Goal: Task Accomplishment & Management: Manage account settings

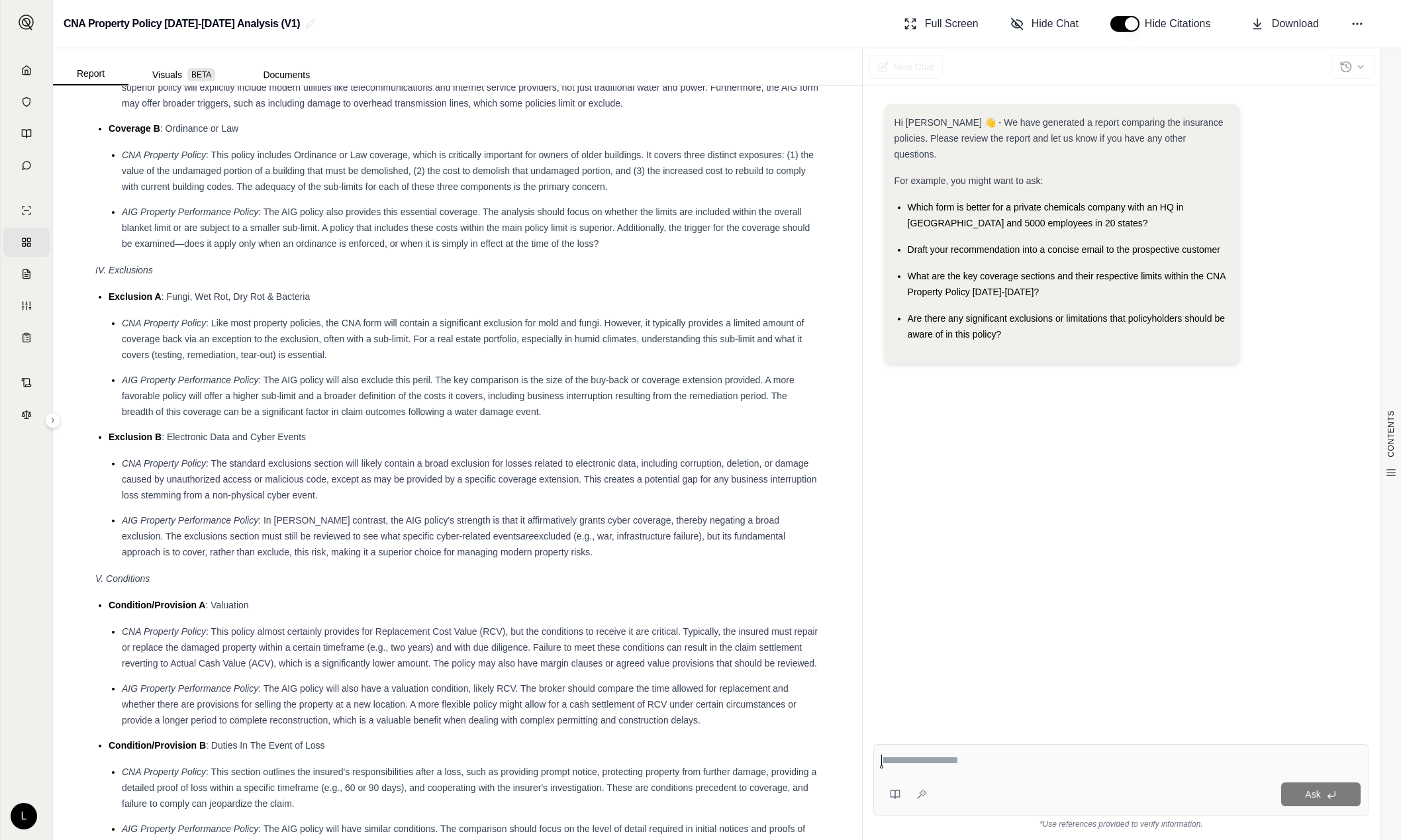
scroll to position [1920, 0]
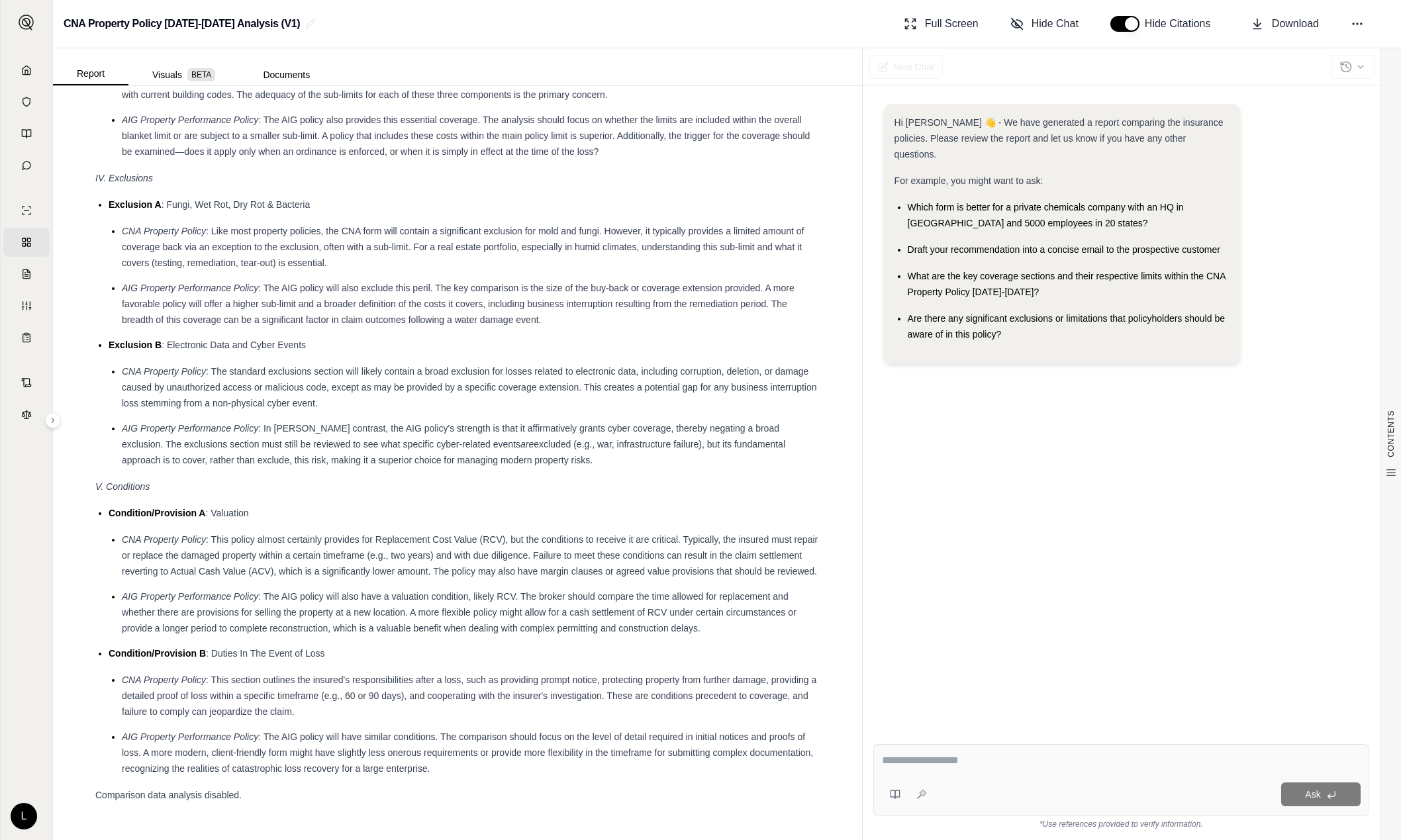
drag, startPoint x: 246, startPoint y: 803, endPoint x: 125, endPoint y: 804, distance: 121.0
drag, startPoint x: 99, startPoint y: 796, endPoint x: 219, endPoint y: 783, distance: 120.7
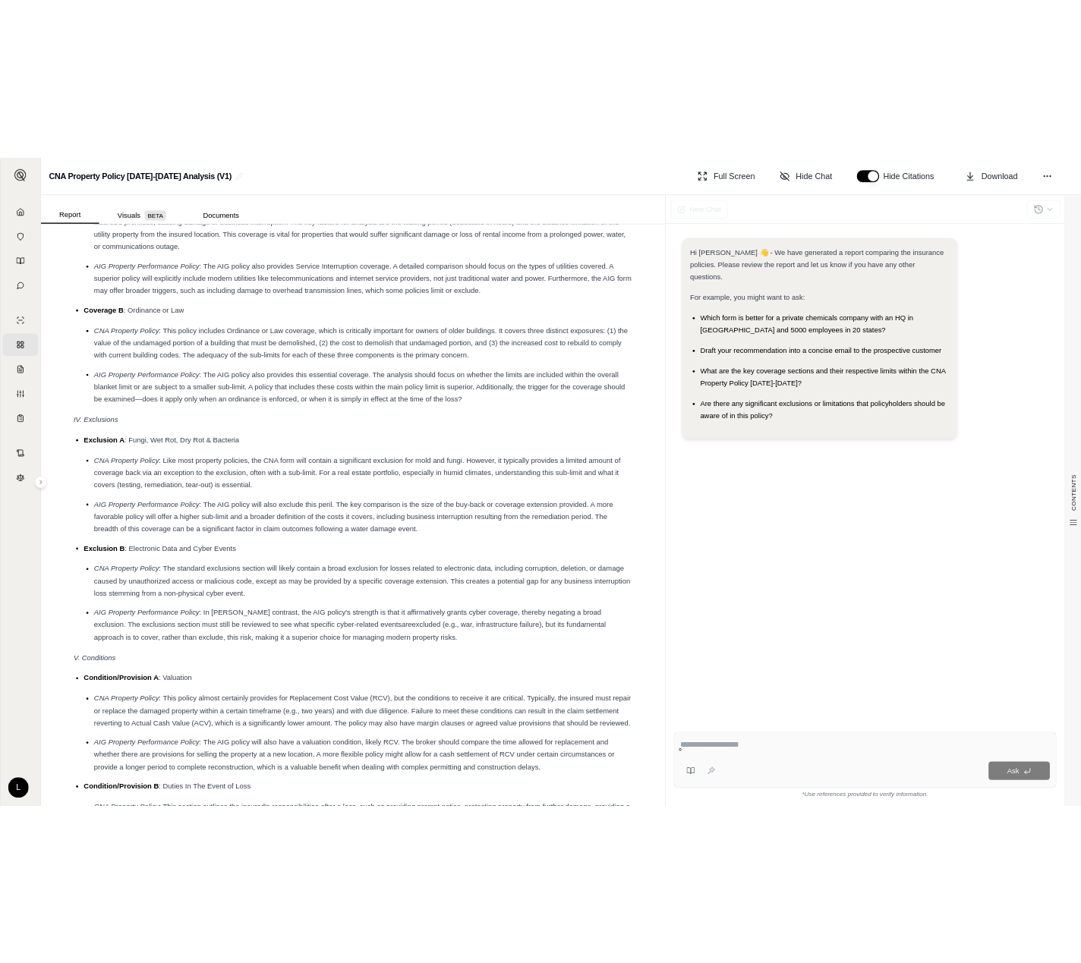
scroll to position [2201, 0]
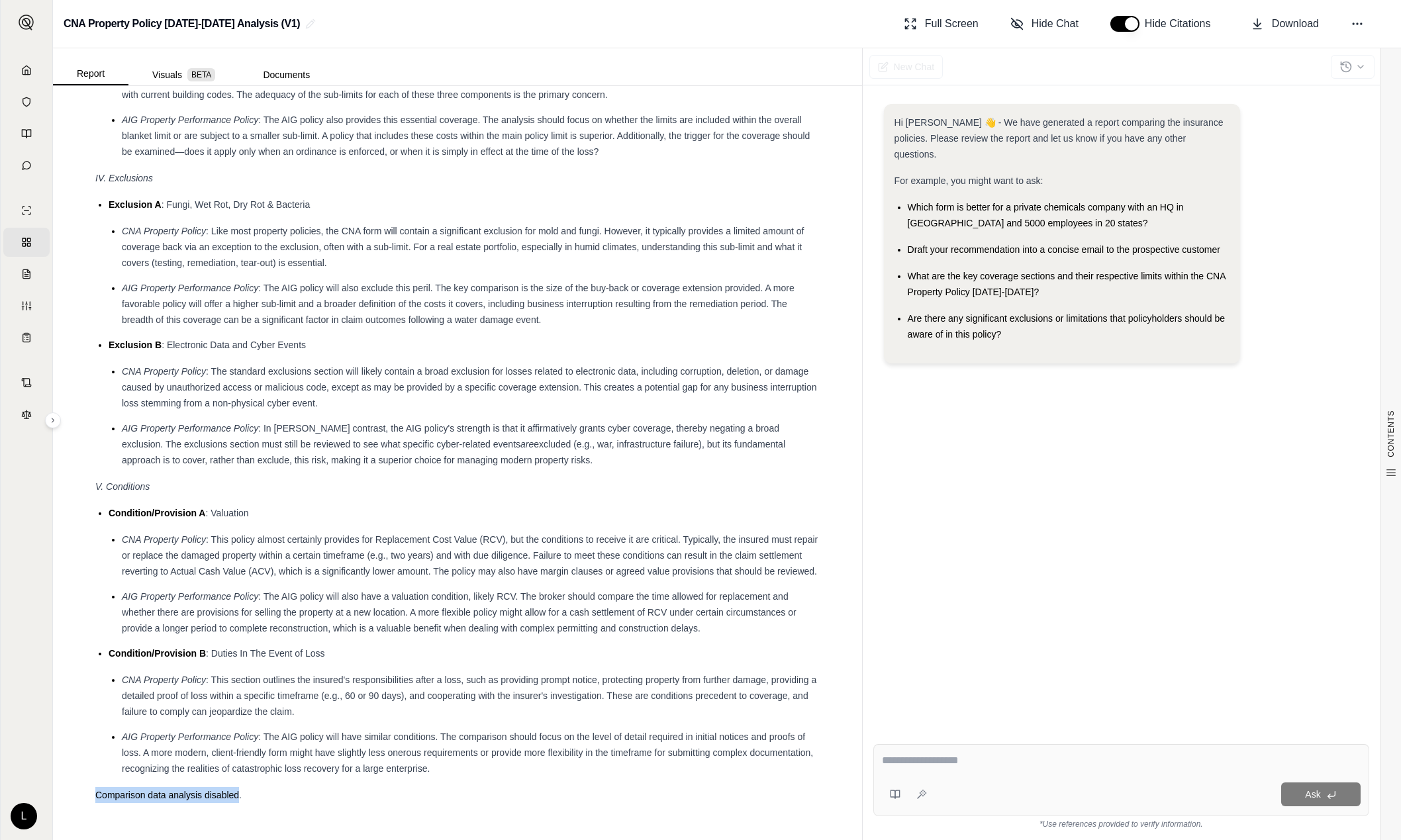
drag, startPoint x: 95, startPoint y: 795, endPoint x: 240, endPoint y: 796, distance: 145.0
click at [240, 796] on span "Comparison data analysis disabled." at bounding box center [168, 795] width 147 height 10
copy span "Comparison data analysis disabled"
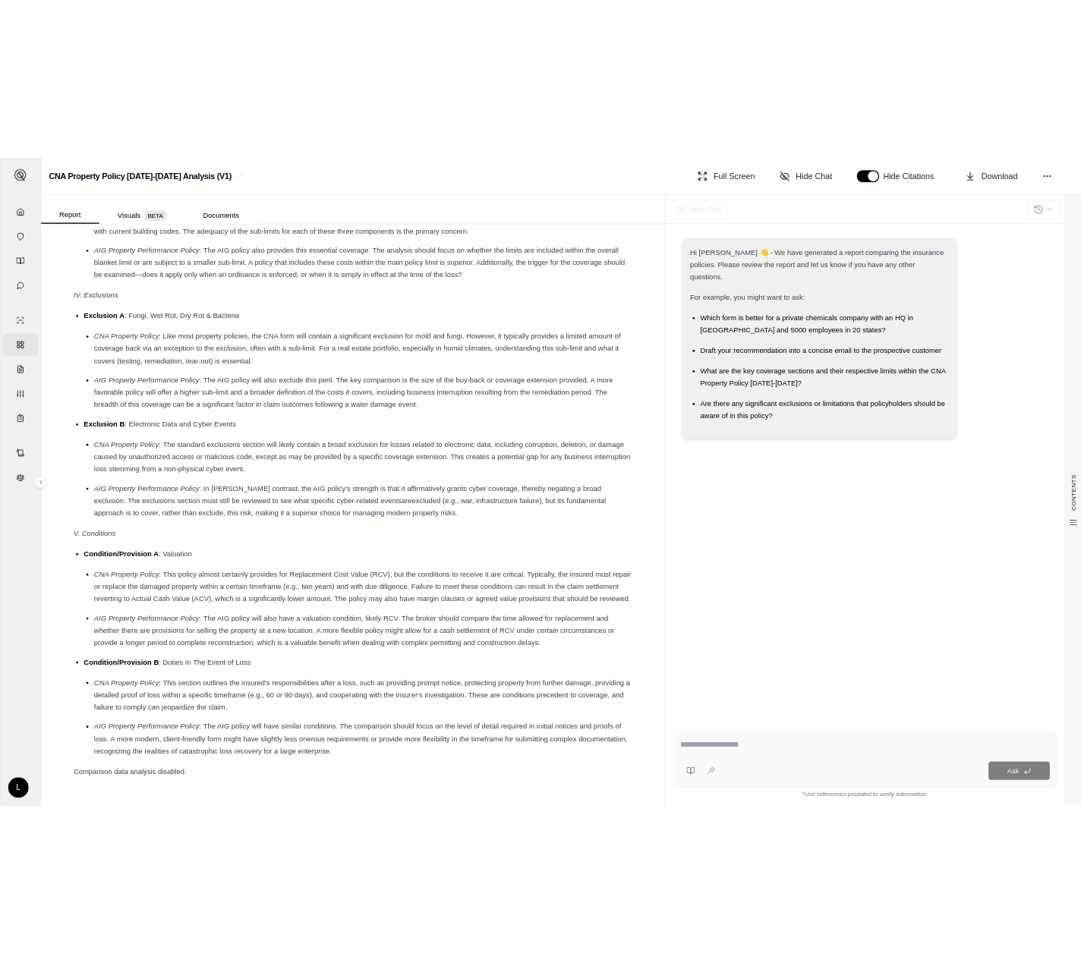
scroll to position [2783, 0]
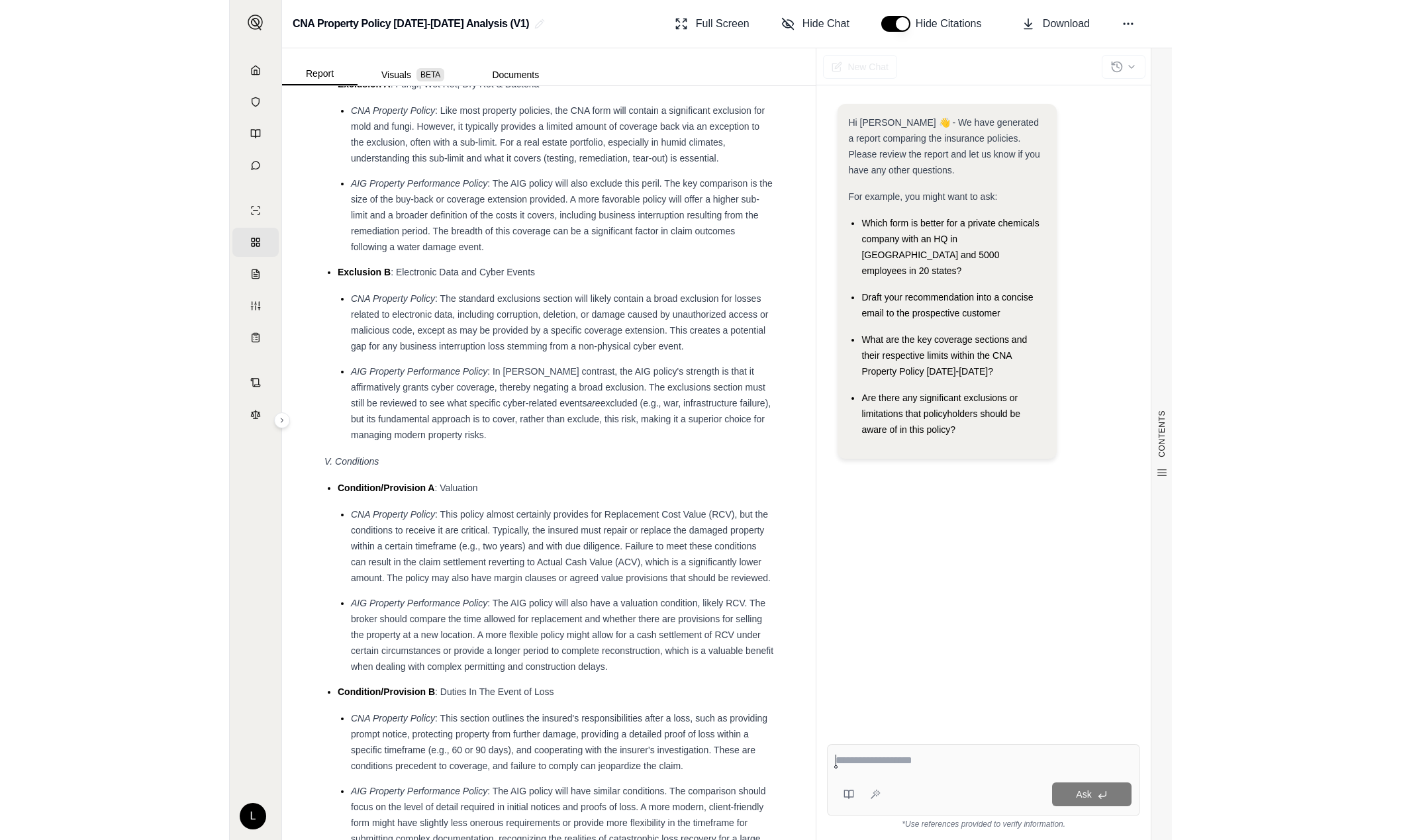
scroll to position [2698, 0]
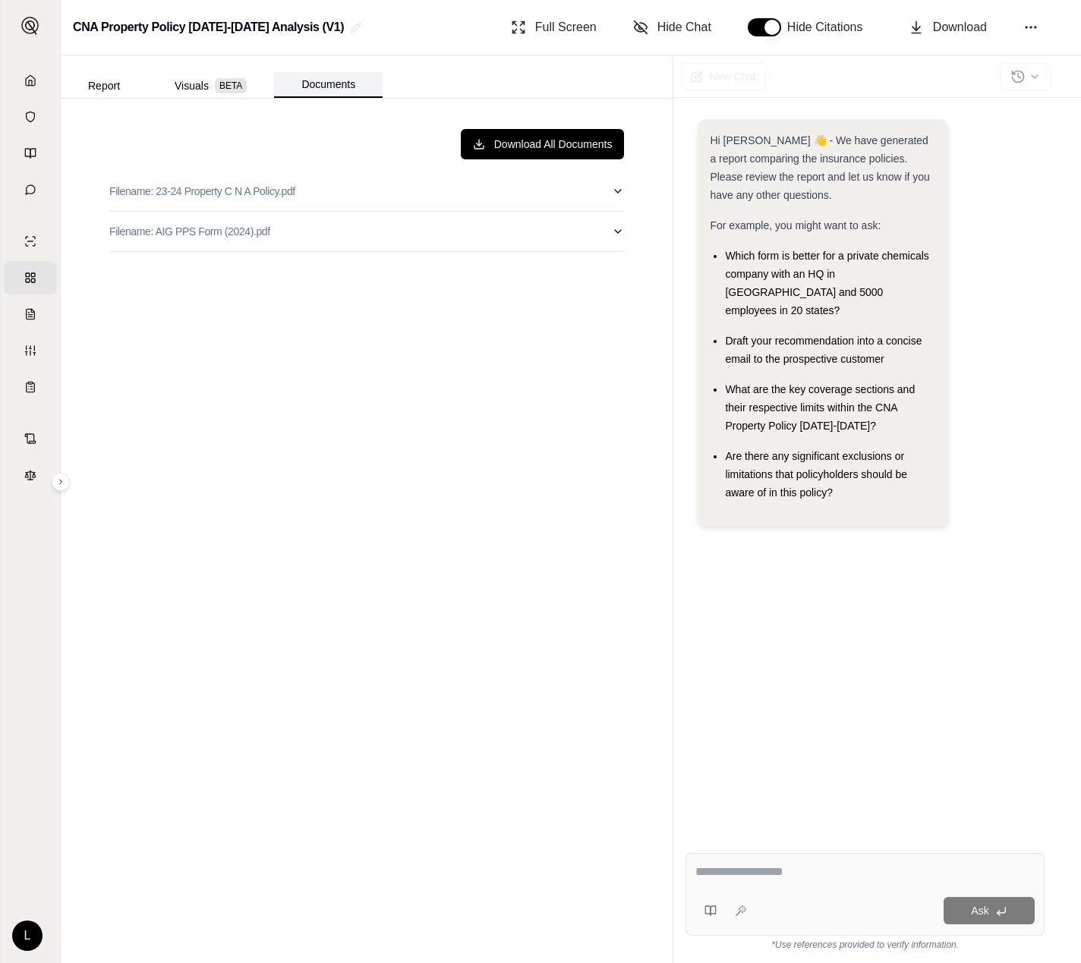
click at [331, 80] on button "Documents" at bounding box center [328, 85] width 109 height 26
click at [356, 192] on button "Filename: 23-24 Property C N A Policy.pdf" at bounding box center [366, 190] width 514 height 39
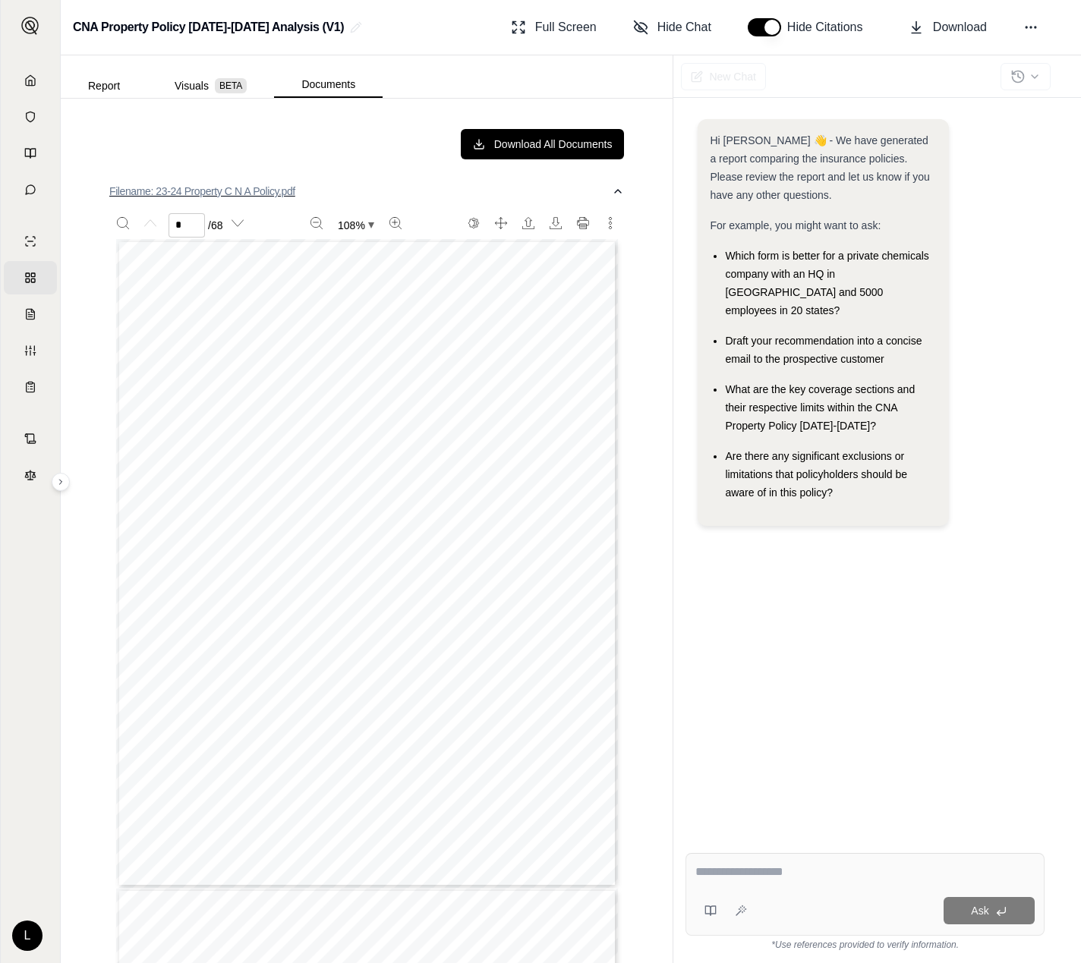
click at [611, 199] on button "Filename: 23-24 Property C N A Policy.pdf" at bounding box center [366, 190] width 514 height 39
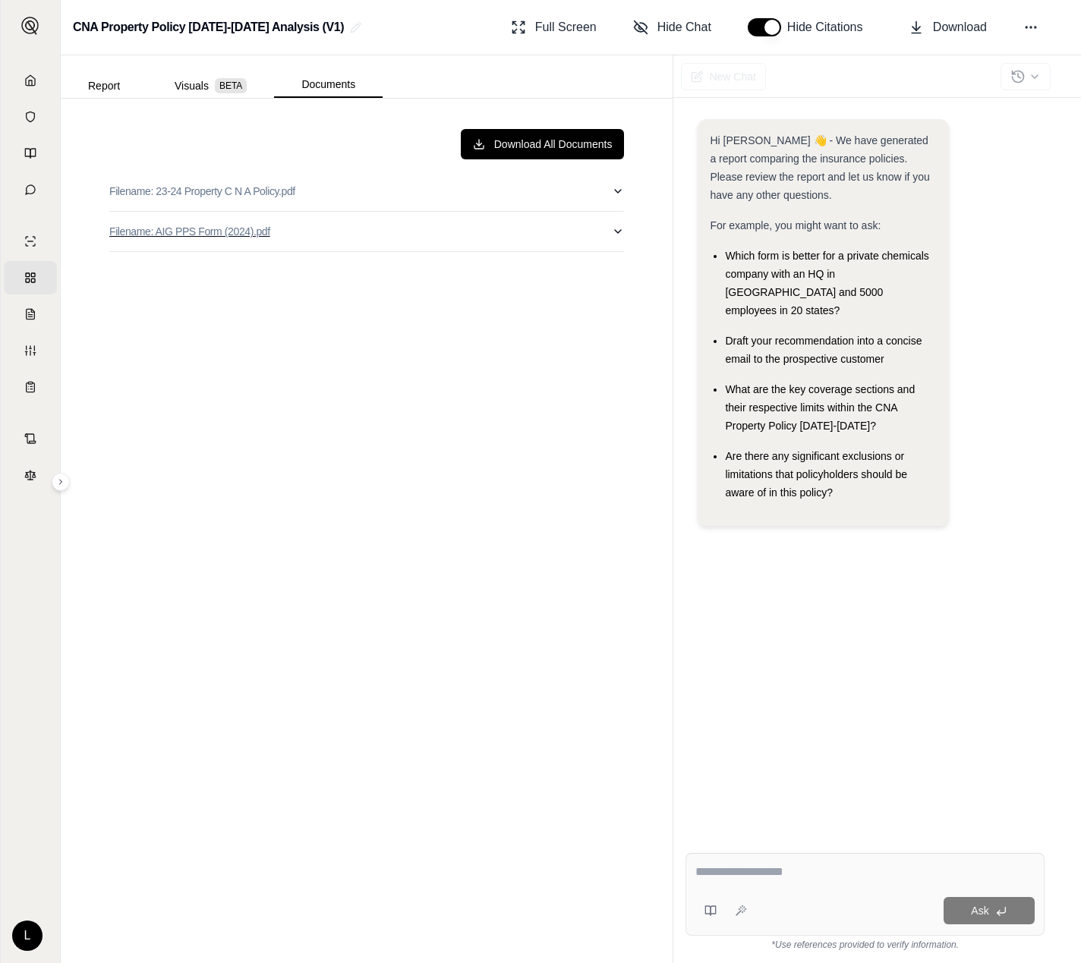
click at [606, 235] on button "Filename: AIG PPS Form (2024).pdf" at bounding box center [366, 231] width 514 height 39
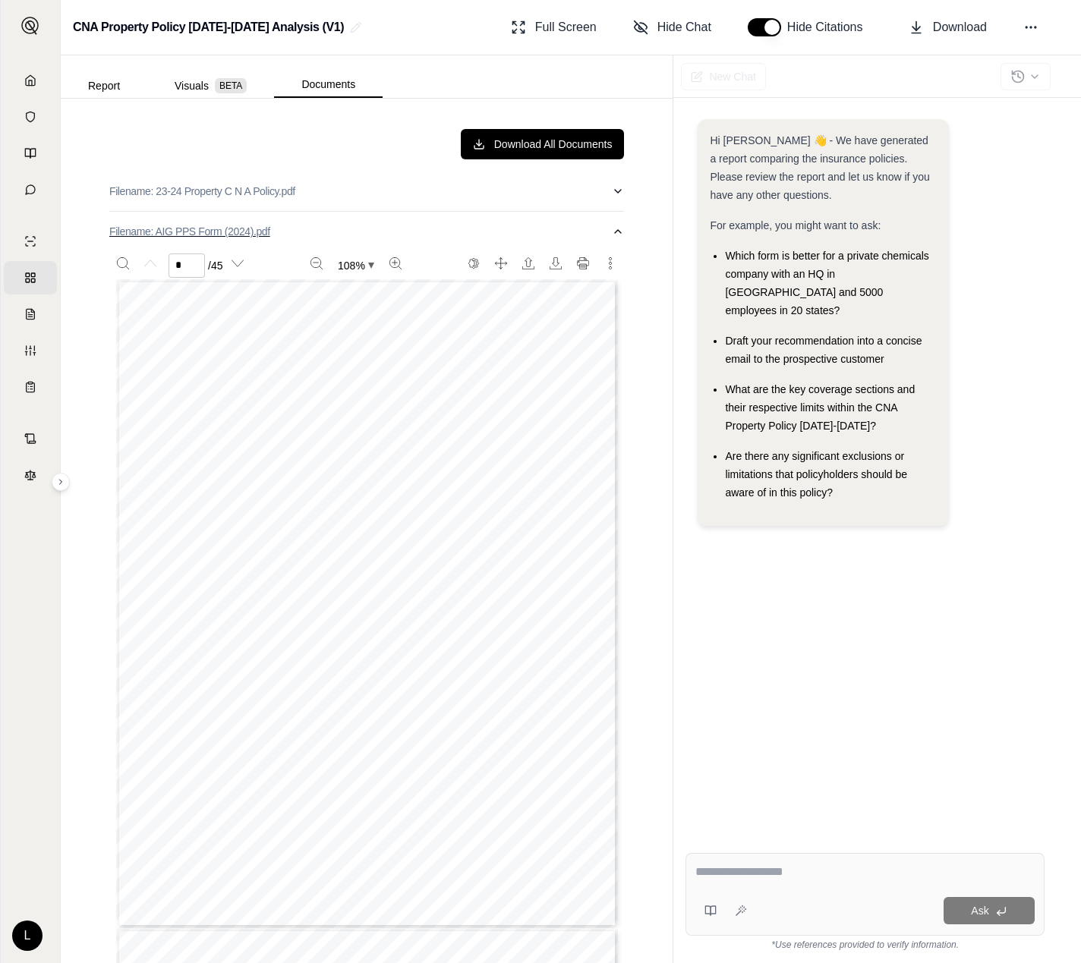
click at [617, 233] on icon "button" at bounding box center [618, 231] width 12 height 12
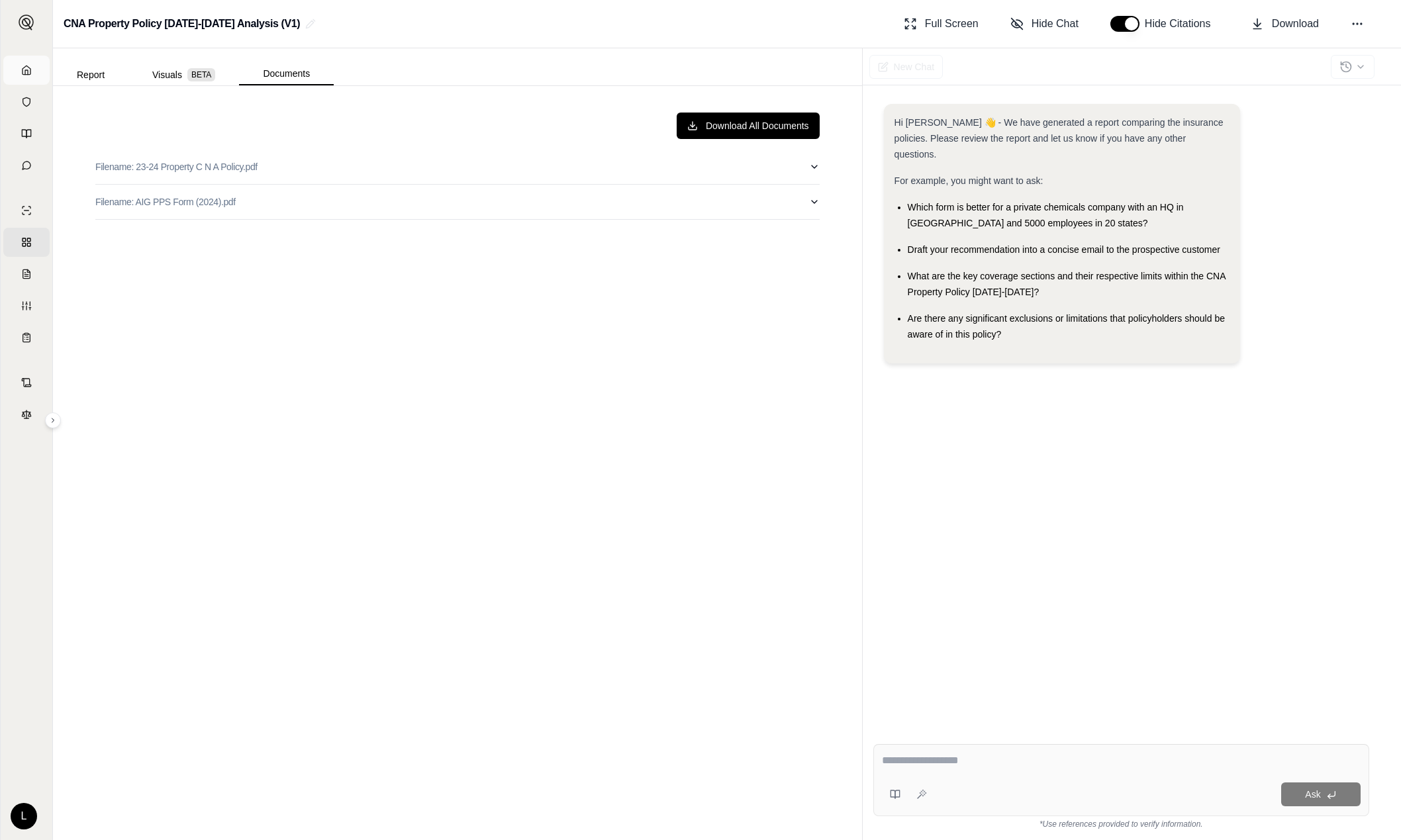
click at [29, 71] on icon at bounding box center [26, 70] width 10 height 10
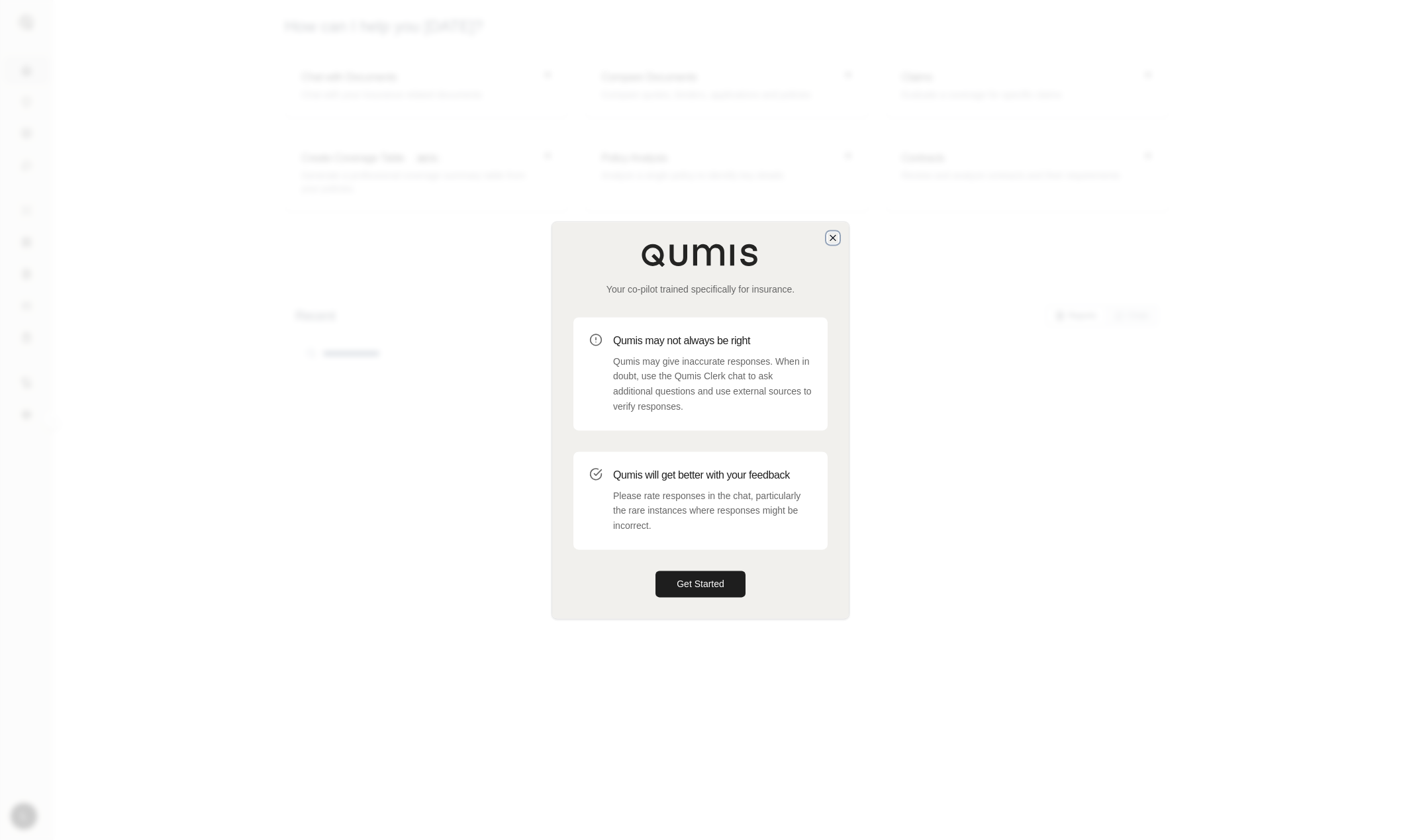
click at [833, 235] on icon "button" at bounding box center [833, 237] width 10 height 10
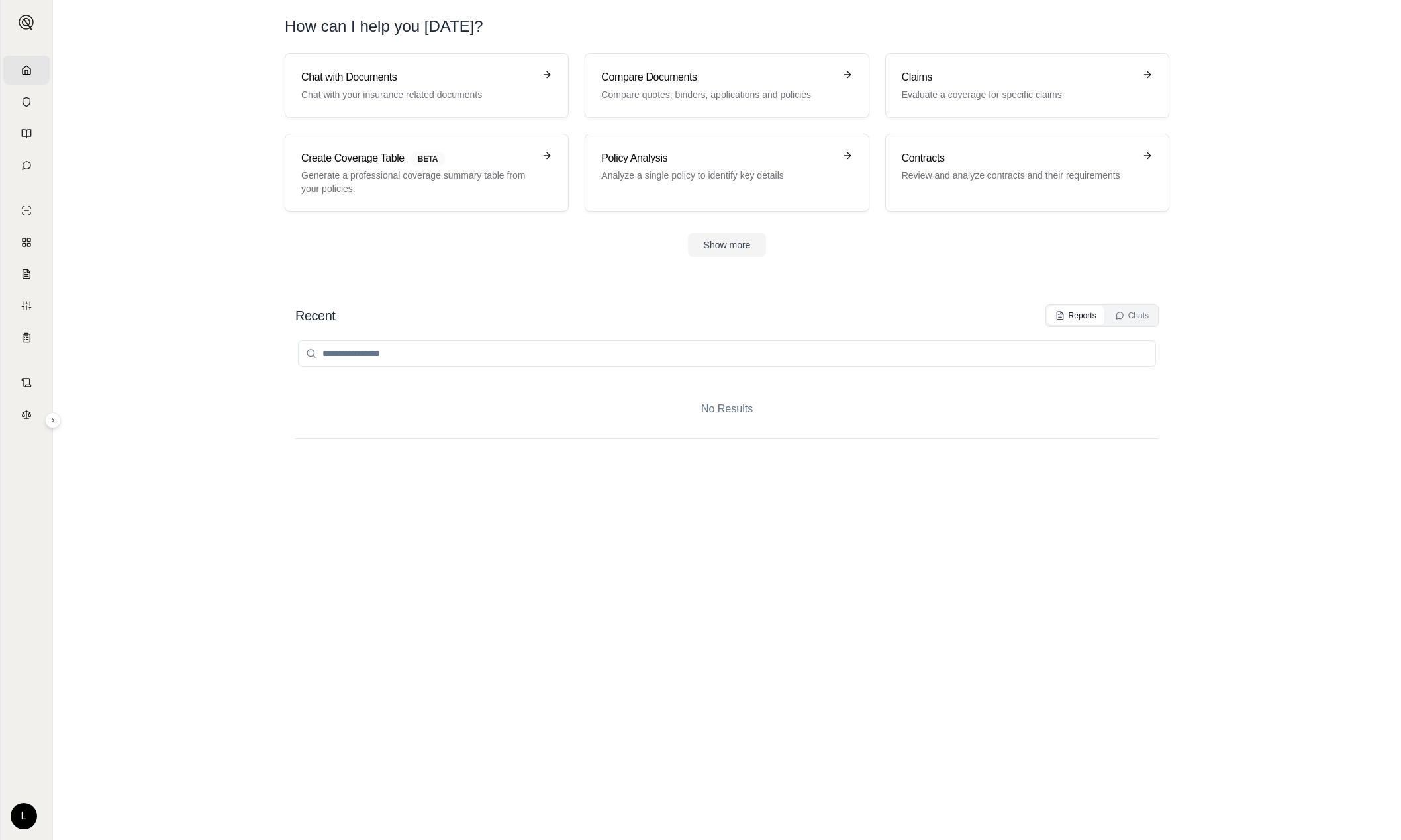
click at [942, 177] on div "Chat with Documents Chat with your insurance related documents Compare Document…" at bounding box center [727, 155] width 926 height 204
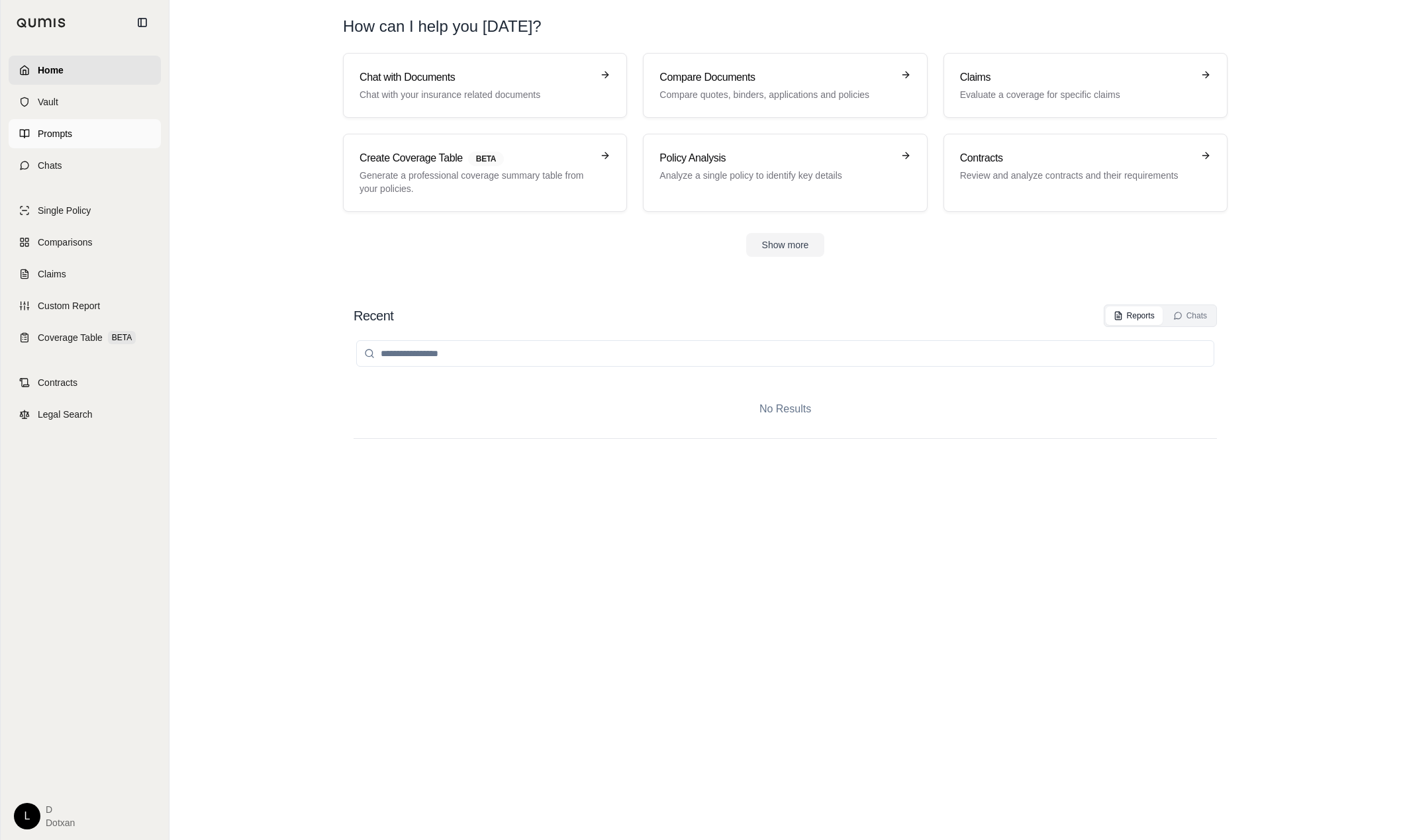
click at [28, 128] on icon at bounding box center [24, 133] width 10 height 10
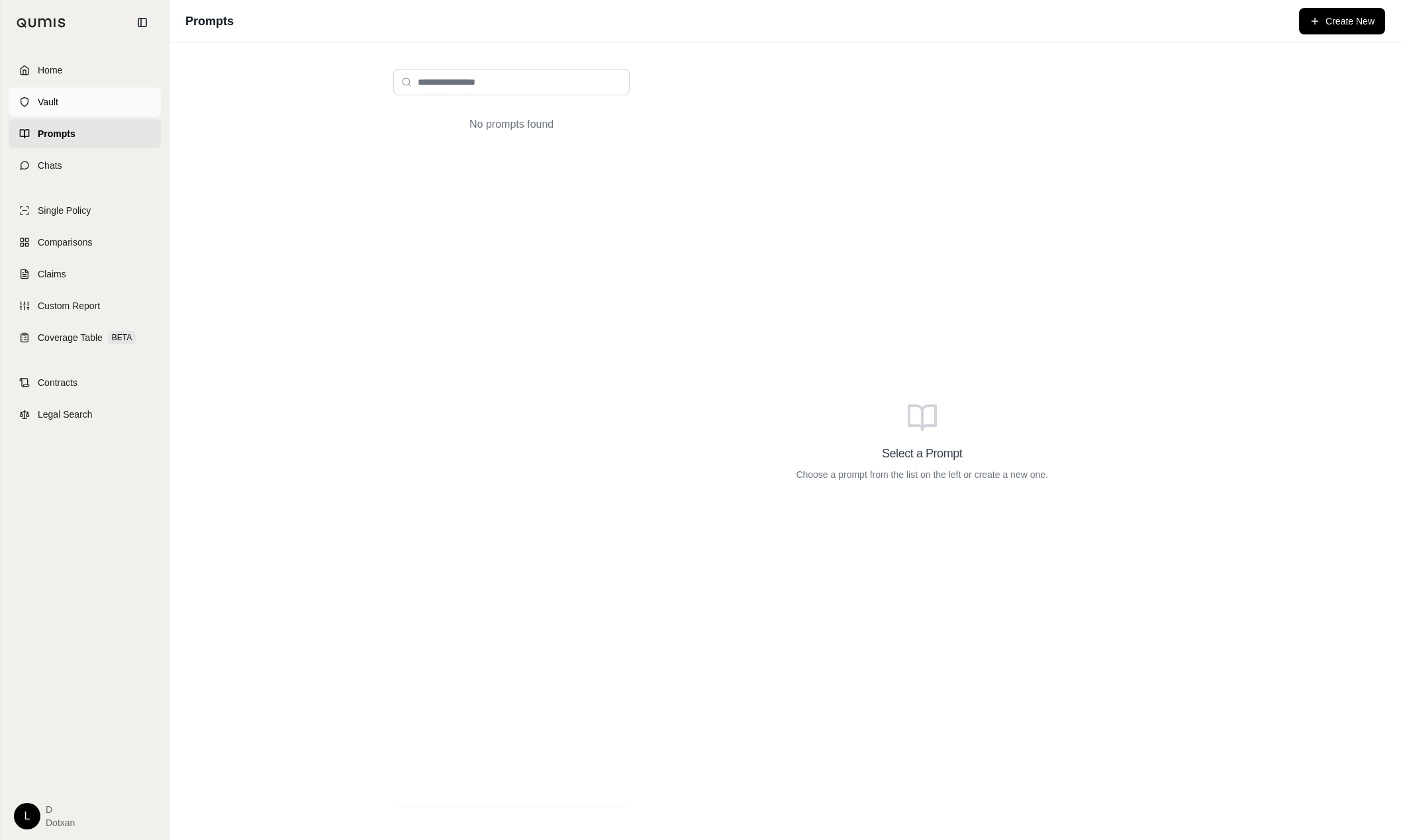
click at [46, 92] on link "Vault" at bounding box center [85, 101] width 153 height 29
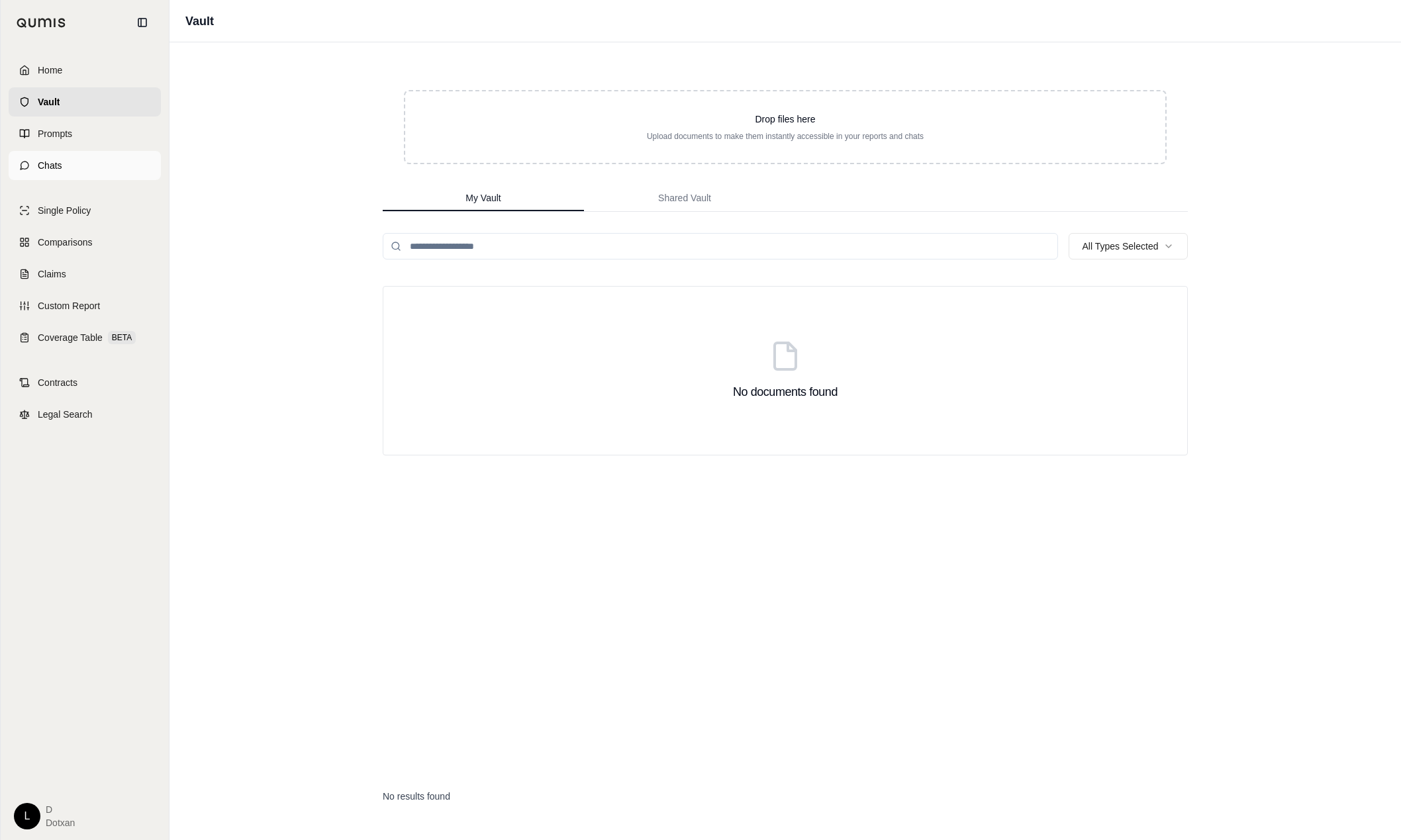
click at [54, 160] on span "Chats" at bounding box center [50, 165] width 24 height 13
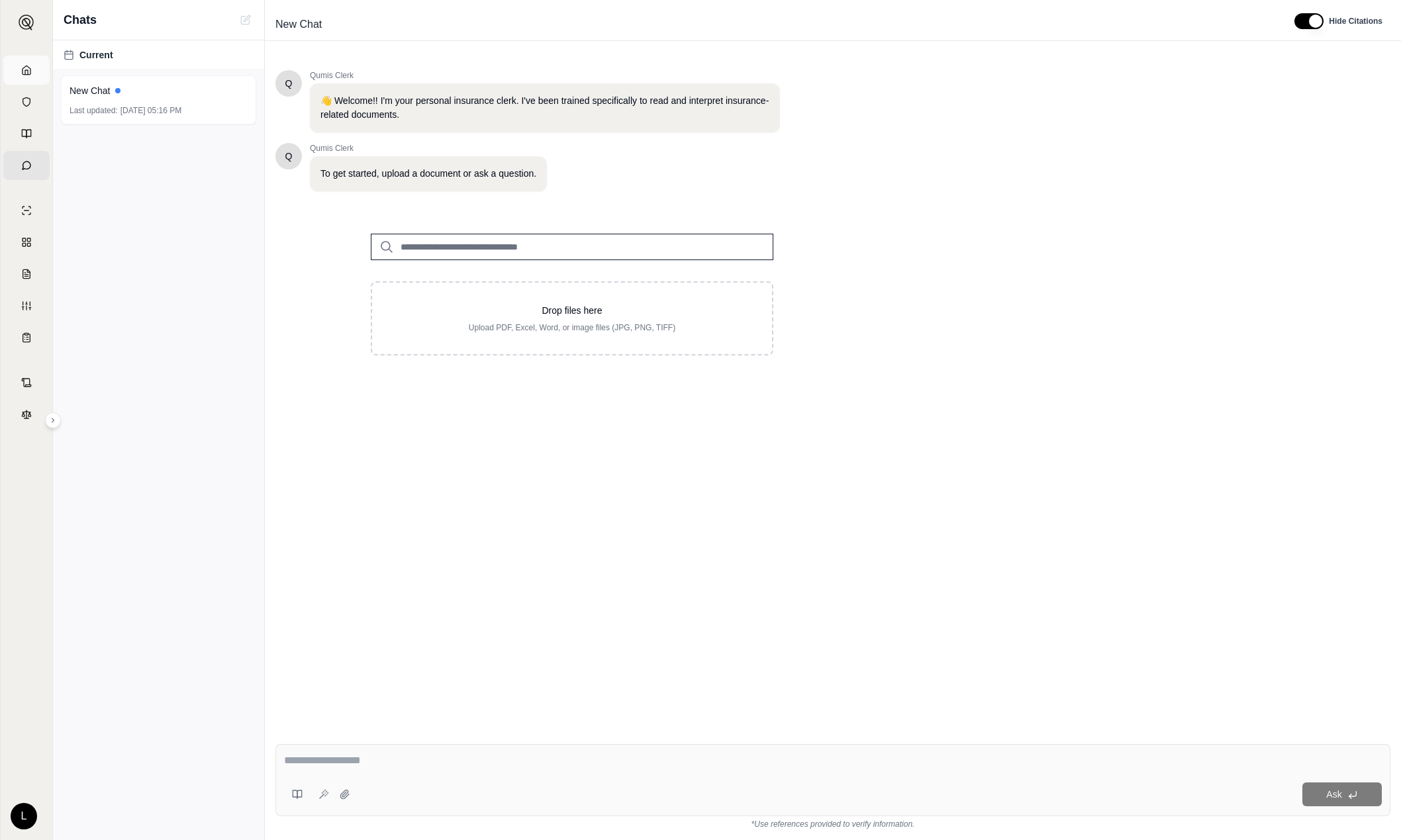
click at [29, 73] on icon at bounding box center [26, 70] width 10 height 10
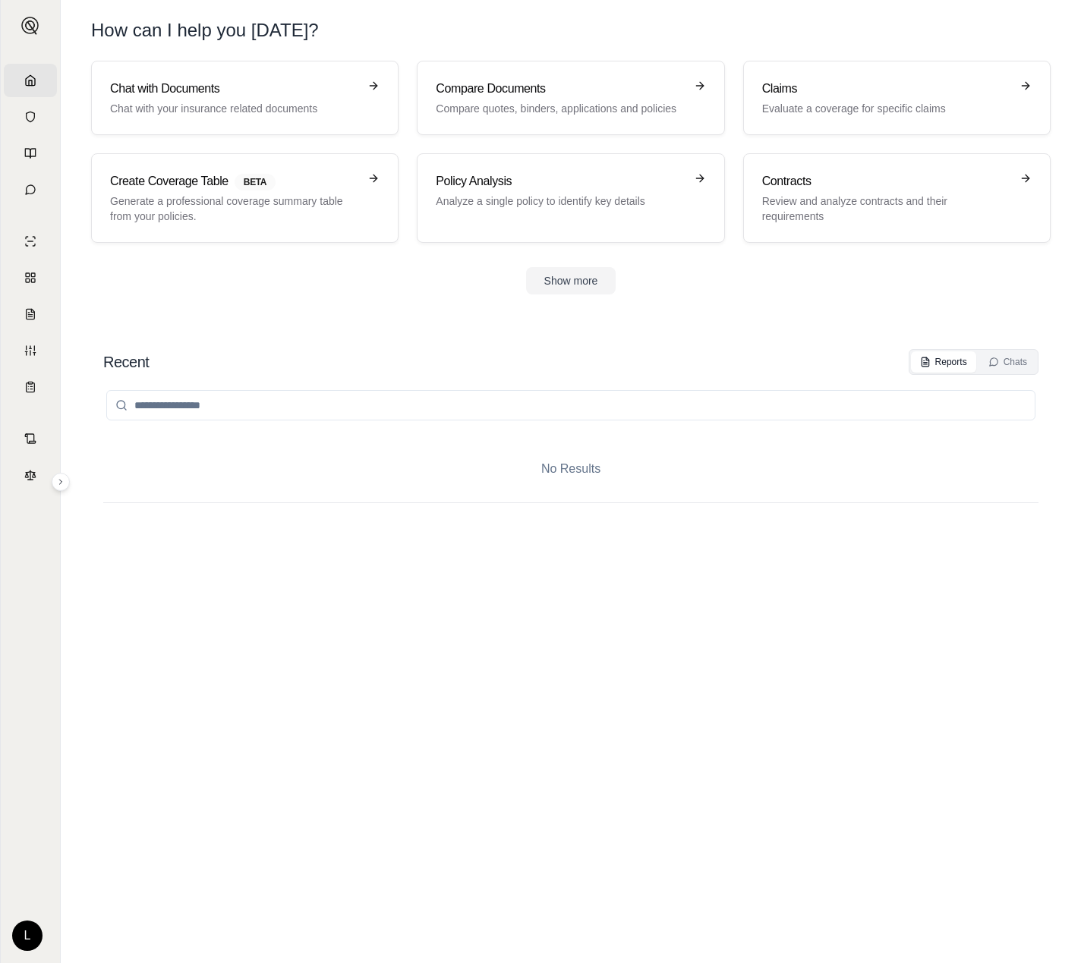
click at [34, 931] on html "Home Vault Prompts Chats Single Policy Comparisons Claims Custom Report Coverag…" at bounding box center [540, 481] width 1081 height 963
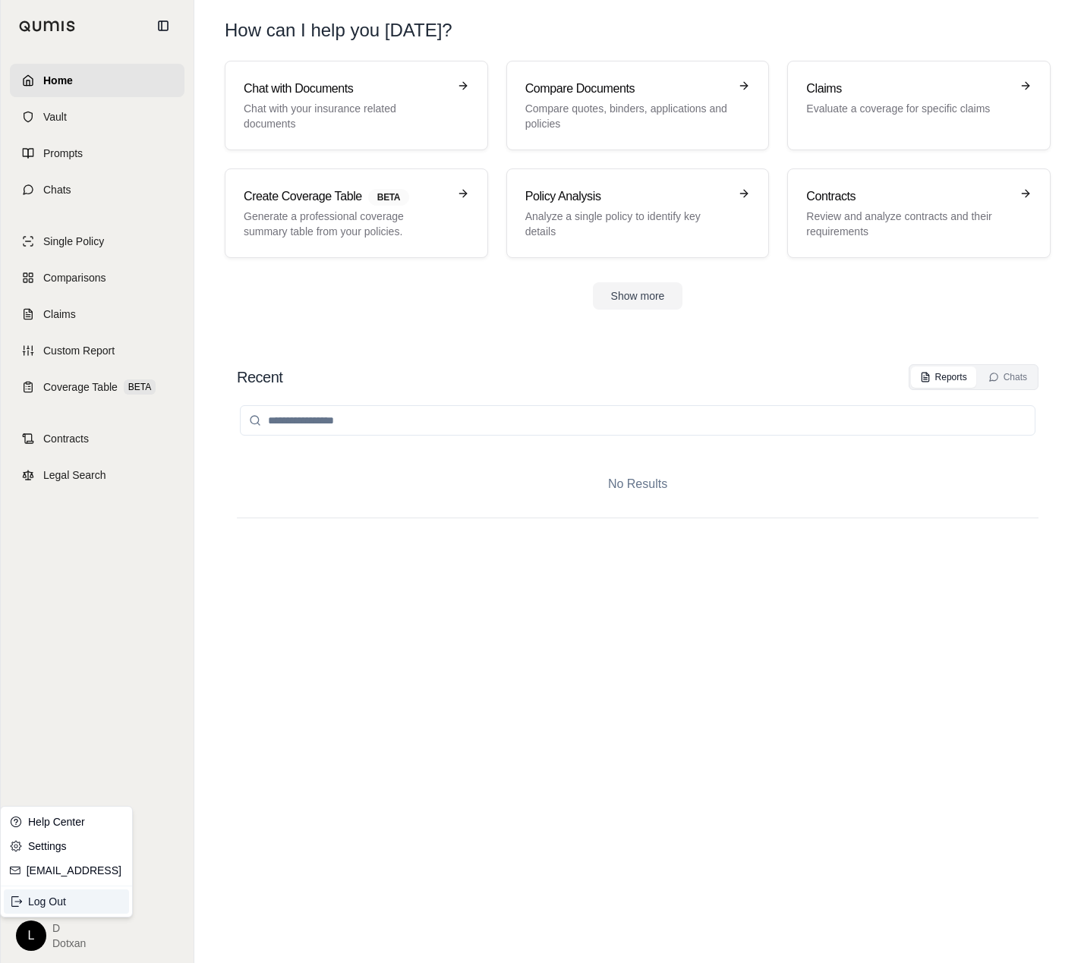
click at [55, 899] on div "Log Out" at bounding box center [66, 901] width 125 height 24
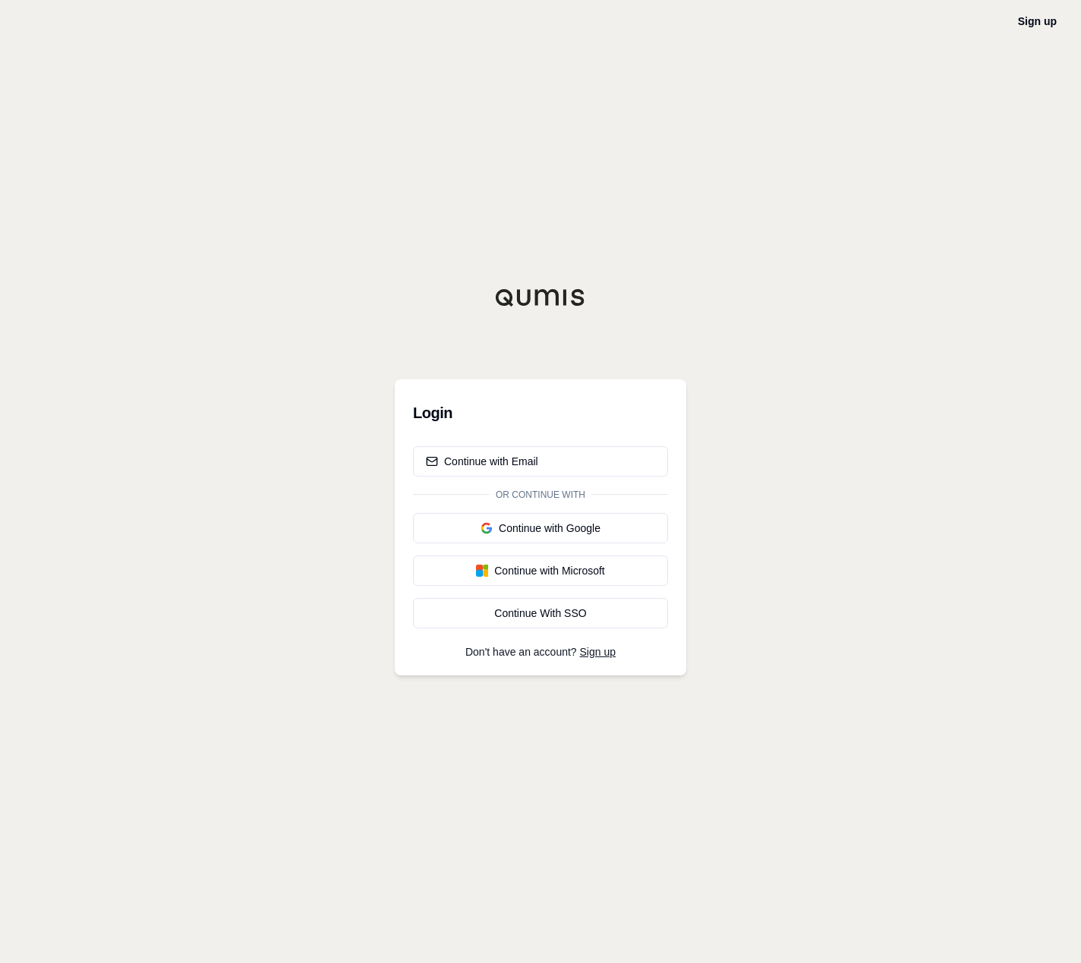
click at [244, 211] on div "Sign up Login Continue with Email Or continue with Continue with Google Continu…" at bounding box center [540, 481] width 1081 height 963
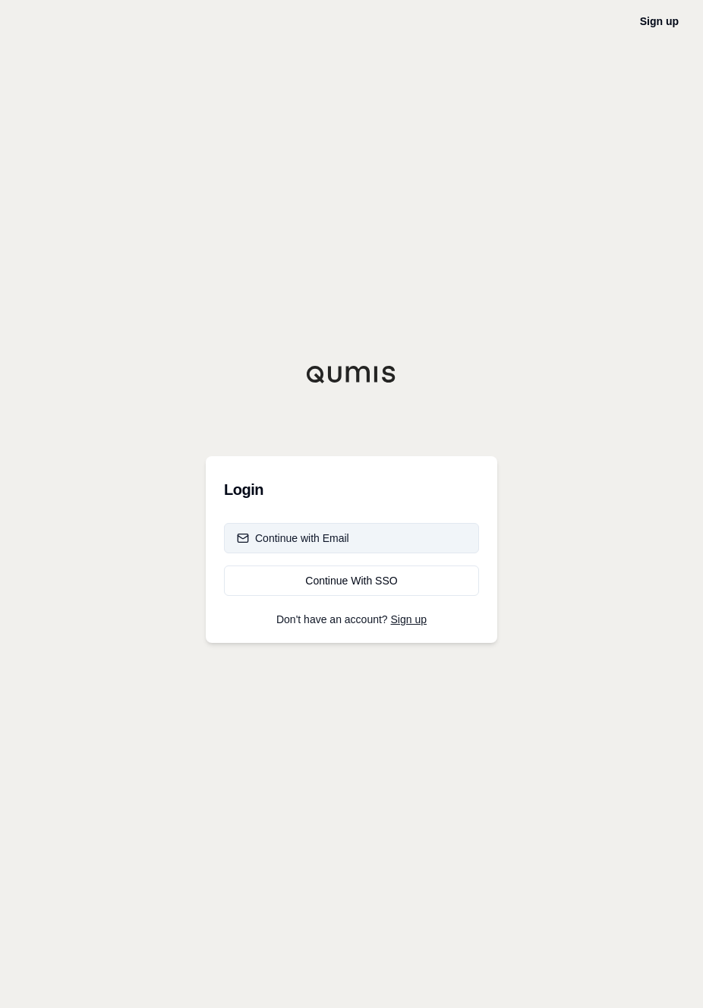
click at [316, 533] on div "Continue with Email" at bounding box center [293, 537] width 112 height 15
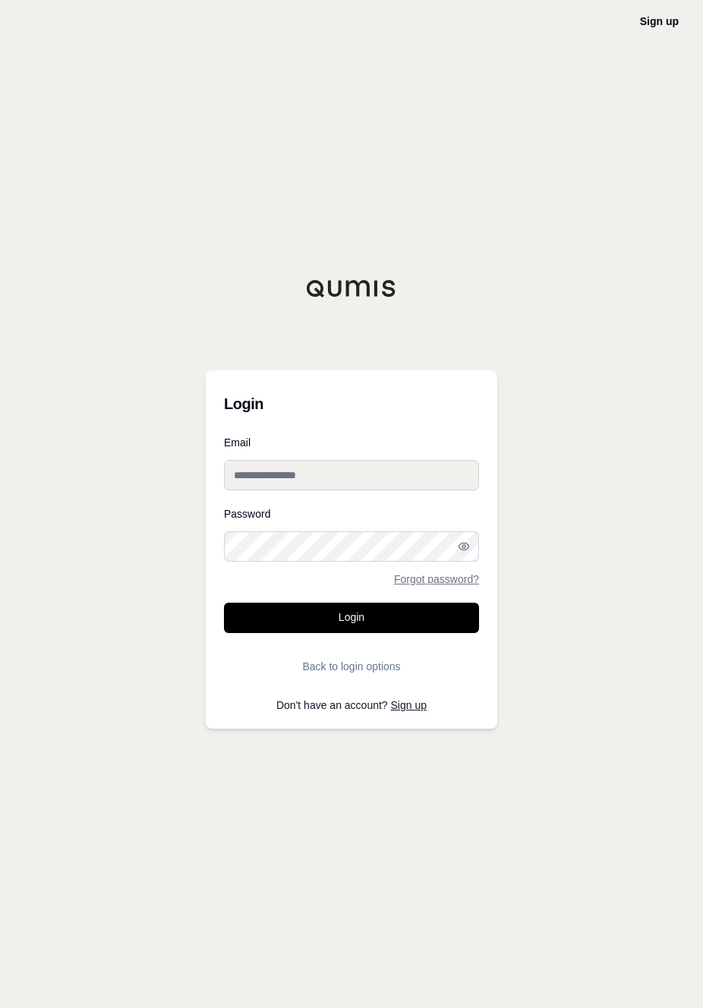
click at [304, 486] on input "Email" at bounding box center [351, 475] width 255 height 30
type input "**********"
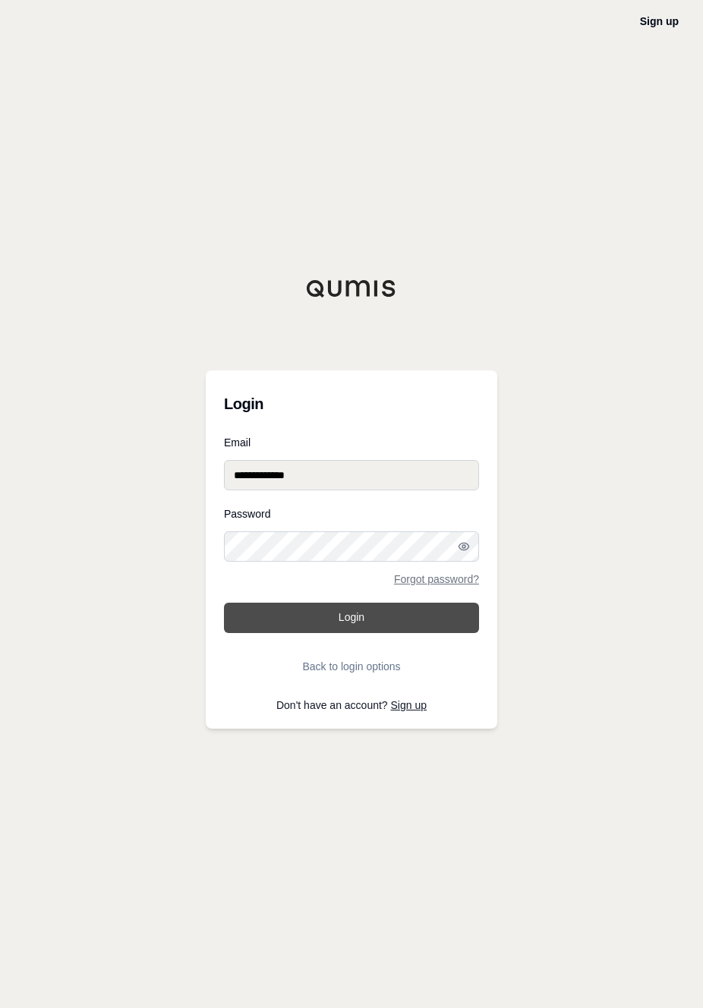
click at [357, 625] on button "Login" at bounding box center [351, 618] width 255 height 30
